Goal: Task Accomplishment & Management: Use online tool/utility

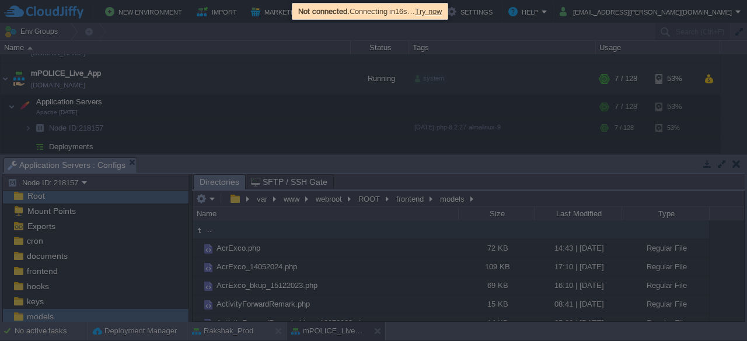
scroll to position [218, 0]
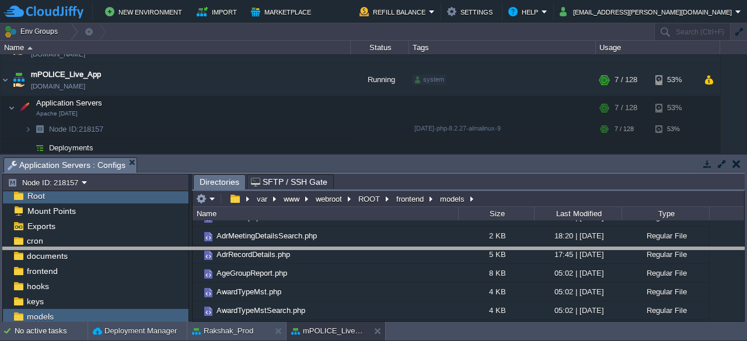
drag, startPoint x: 452, startPoint y: 160, endPoint x: 451, endPoint y: 250, distance: 90.4
click at [451, 250] on body "New Environment Import Marketplace Bonus ₹0.00 Upgrade Account Refill Balance S…" at bounding box center [373, 170] width 747 height 341
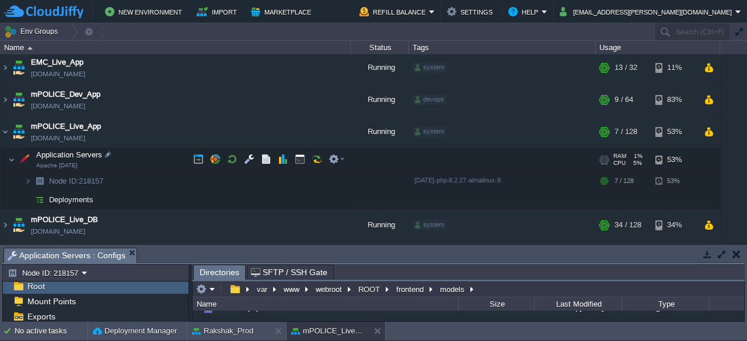
scroll to position [34, 0]
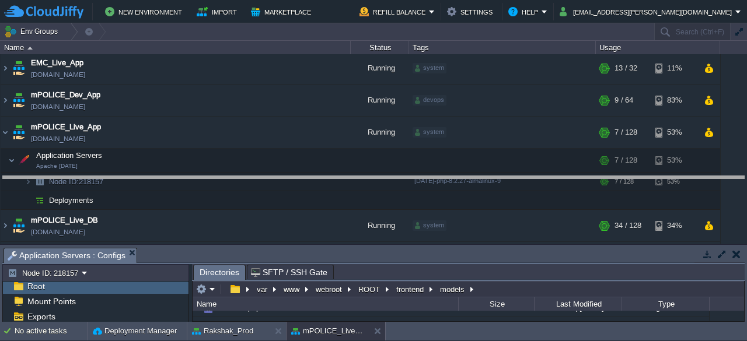
drag, startPoint x: 509, startPoint y: 249, endPoint x: 505, endPoint y: 174, distance: 74.8
click at [505, 174] on body "New Environment Import Marketplace Bonus ₹0.00 Upgrade Account Refill Balance S…" at bounding box center [373, 170] width 747 height 341
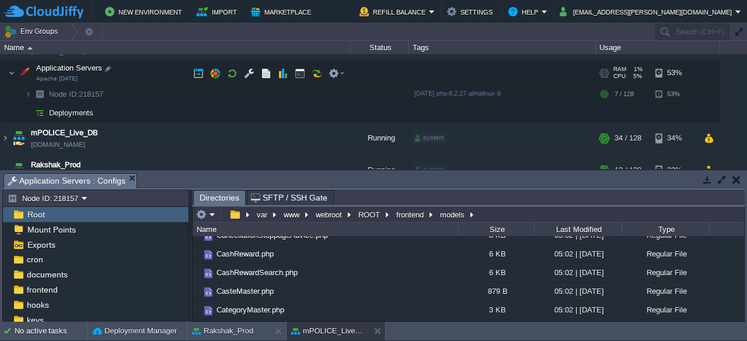
scroll to position [0, 0]
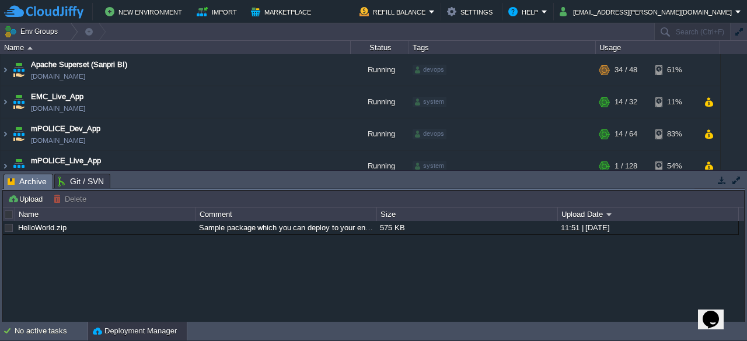
drag, startPoint x: 490, startPoint y: 184, endPoint x: 472, endPoint y: 263, distance: 81.4
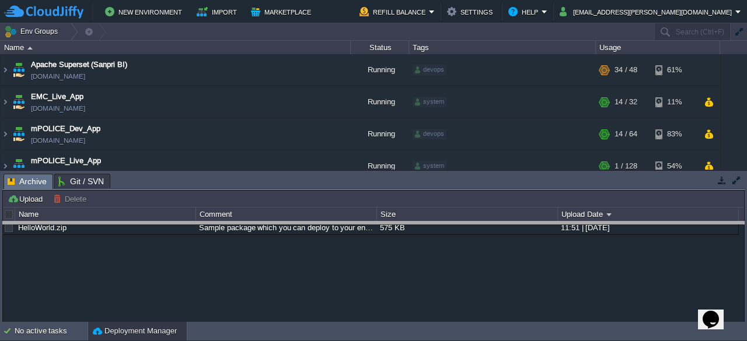
drag, startPoint x: 440, startPoint y: 180, endPoint x: 443, endPoint y: 248, distance: 67.8
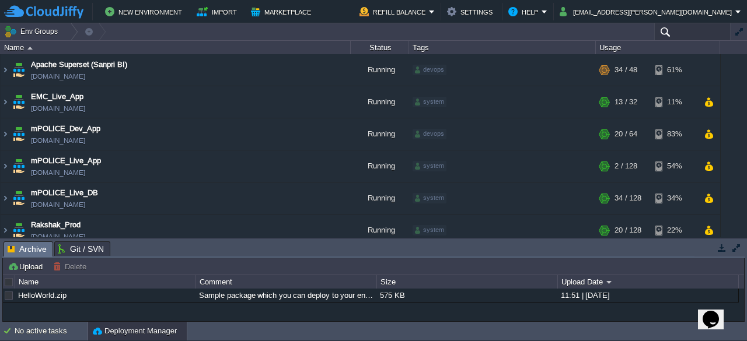
click at [688, 32] on input "text" at bounding box center [692, 31] width 76 height 17
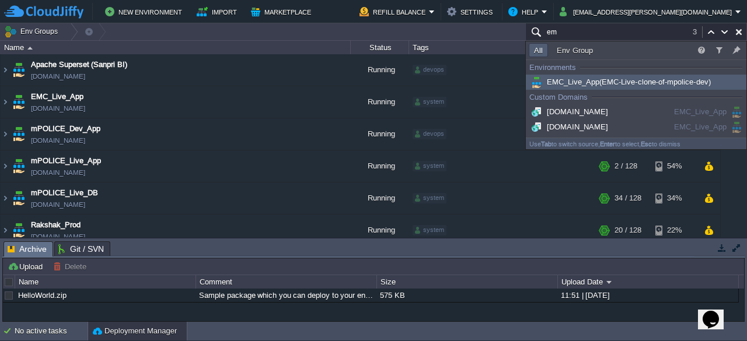
type input "e"
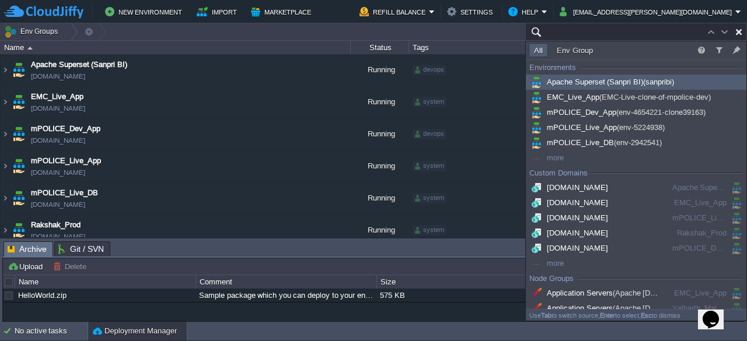
type input "Search (Ctrl+F)"
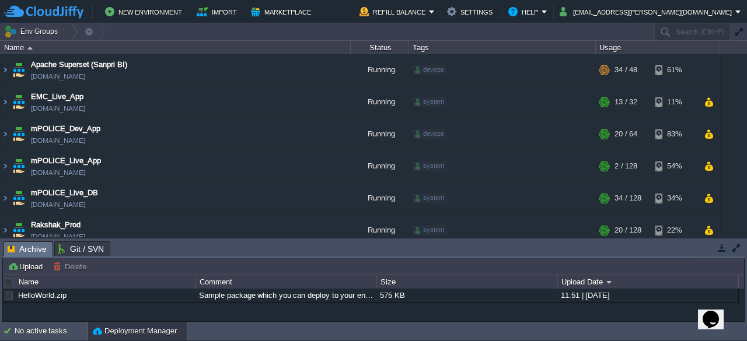
click at [502, 32] on td "Env Groups" at bounding box center [322, 31] width 644 height 17
